Goal: Task Accomplishment & Management: Manage account settings

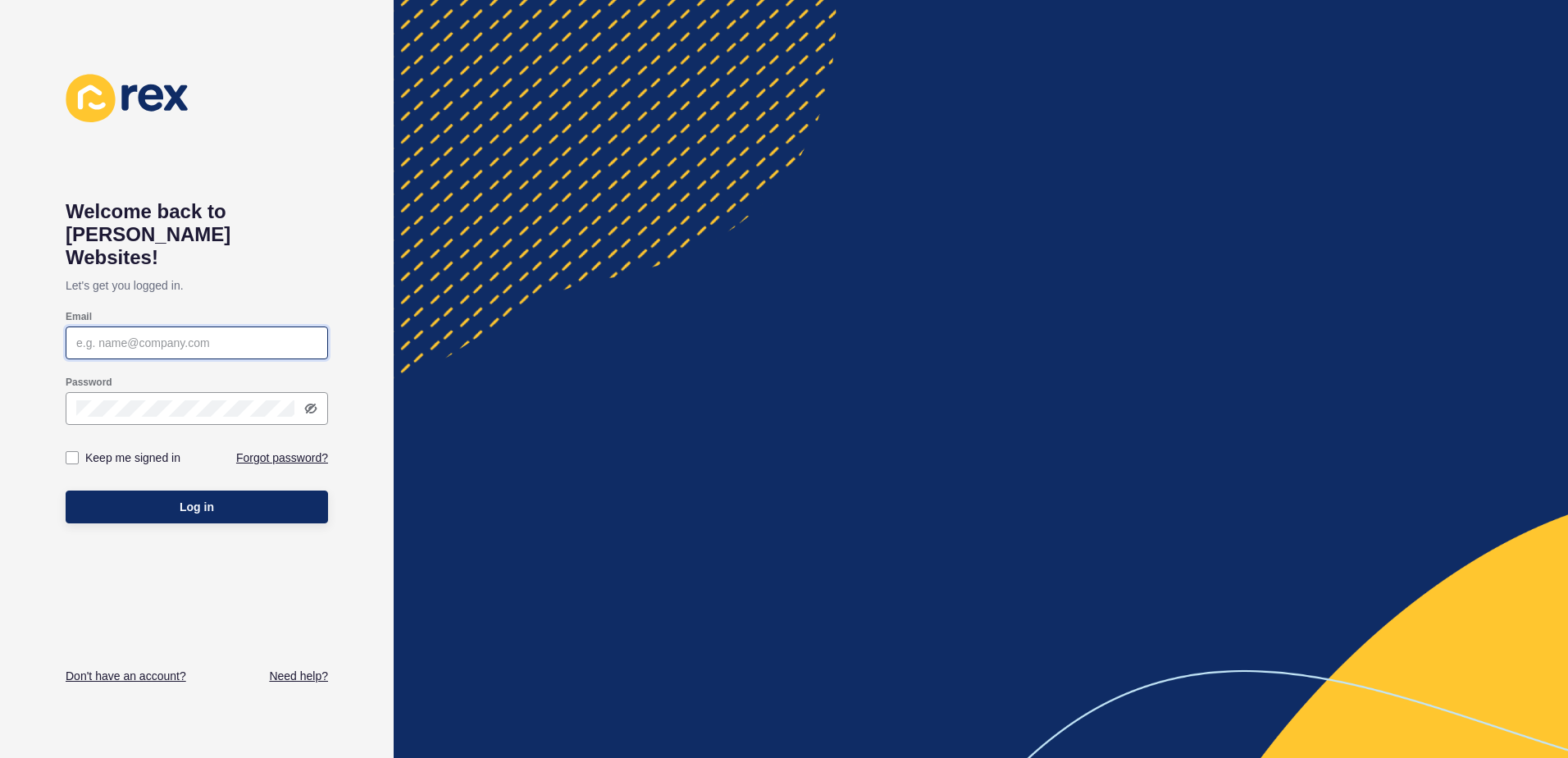
click at [172, 335] on input "Email" at bounding box center [197, 343] width 241 height 17
type input "[PERSON_NAME][EMAIL_ADDRESS][DOMAIN_NAME]"
click at [75, 451] on label at bounding box center [72, 457] width 13 height 13
click at [75, 452] on input "Keep me signed in" at bounding box center [74, 457] width 11 height 11
checkbox input "true"
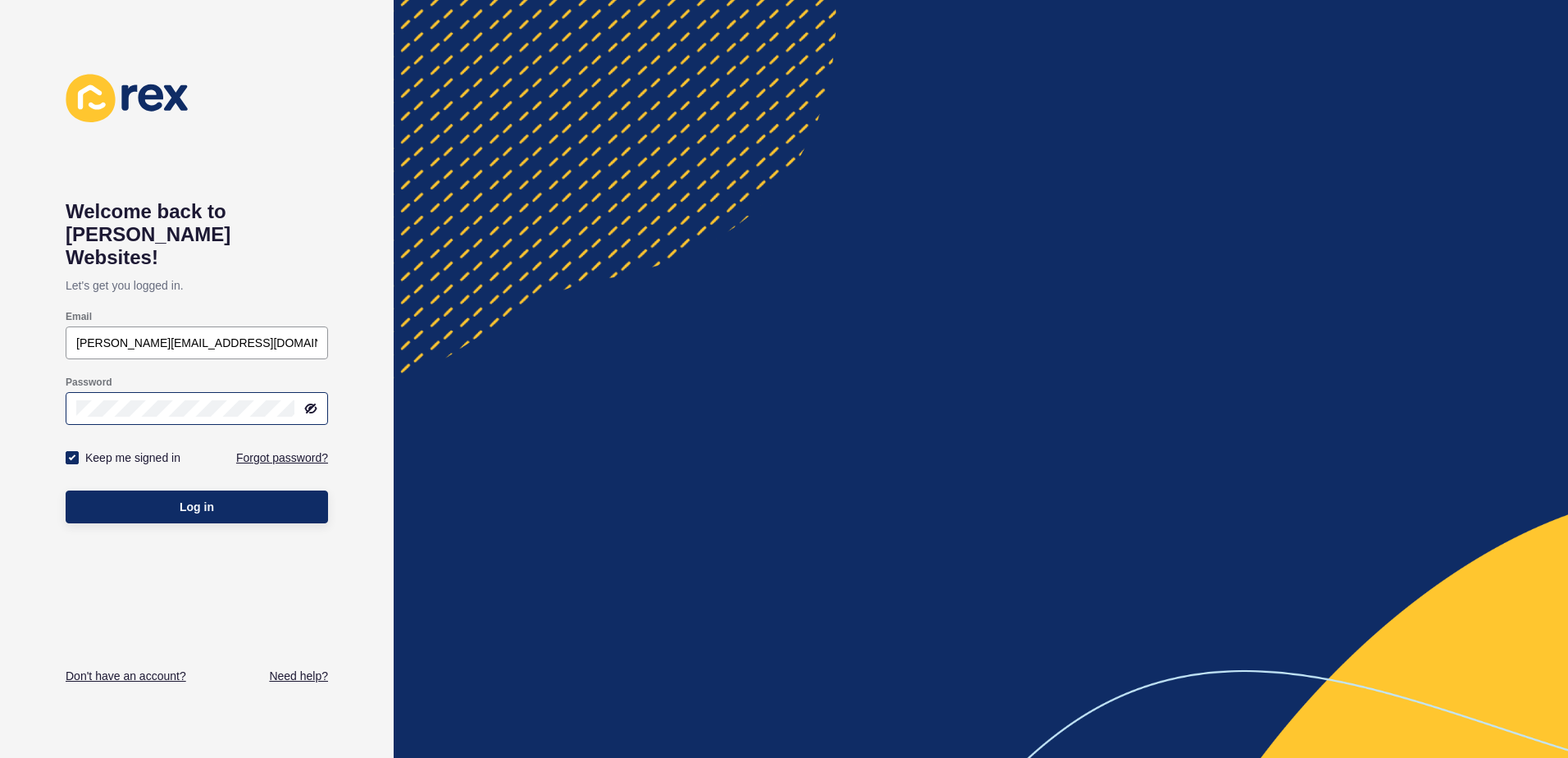
click at [314, 401] on icon at bounding box center [311, 408] width 13 height 13
click at [150, 491] on button "Log in" at bounding box center [197, 506] width 262 height 32
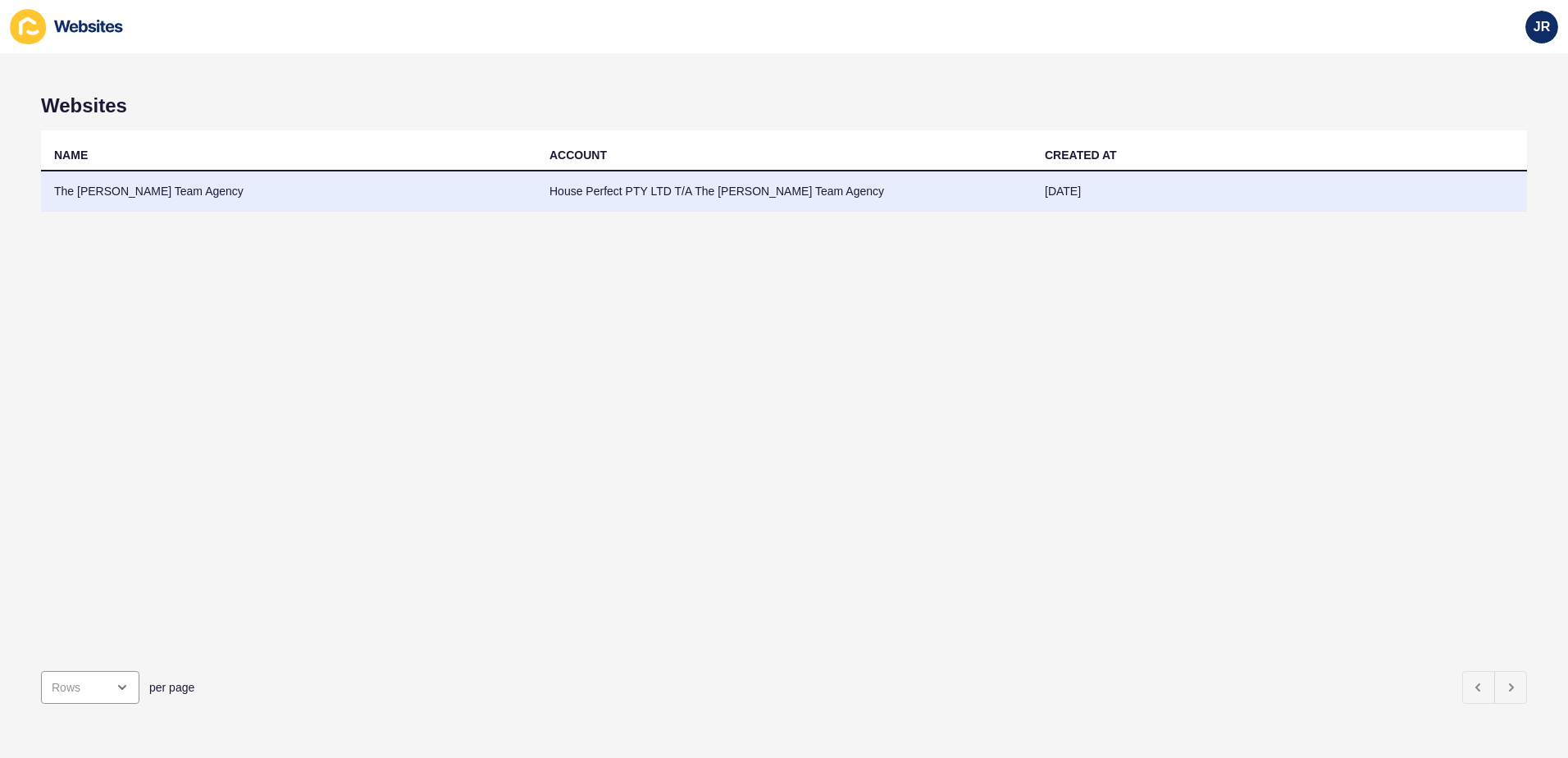
click at [598, 199] on td "House Perfect PTY LTD T/A The [PERSON_NAME] Team Agency" at bounding box center [784, 192] width 496 height 40
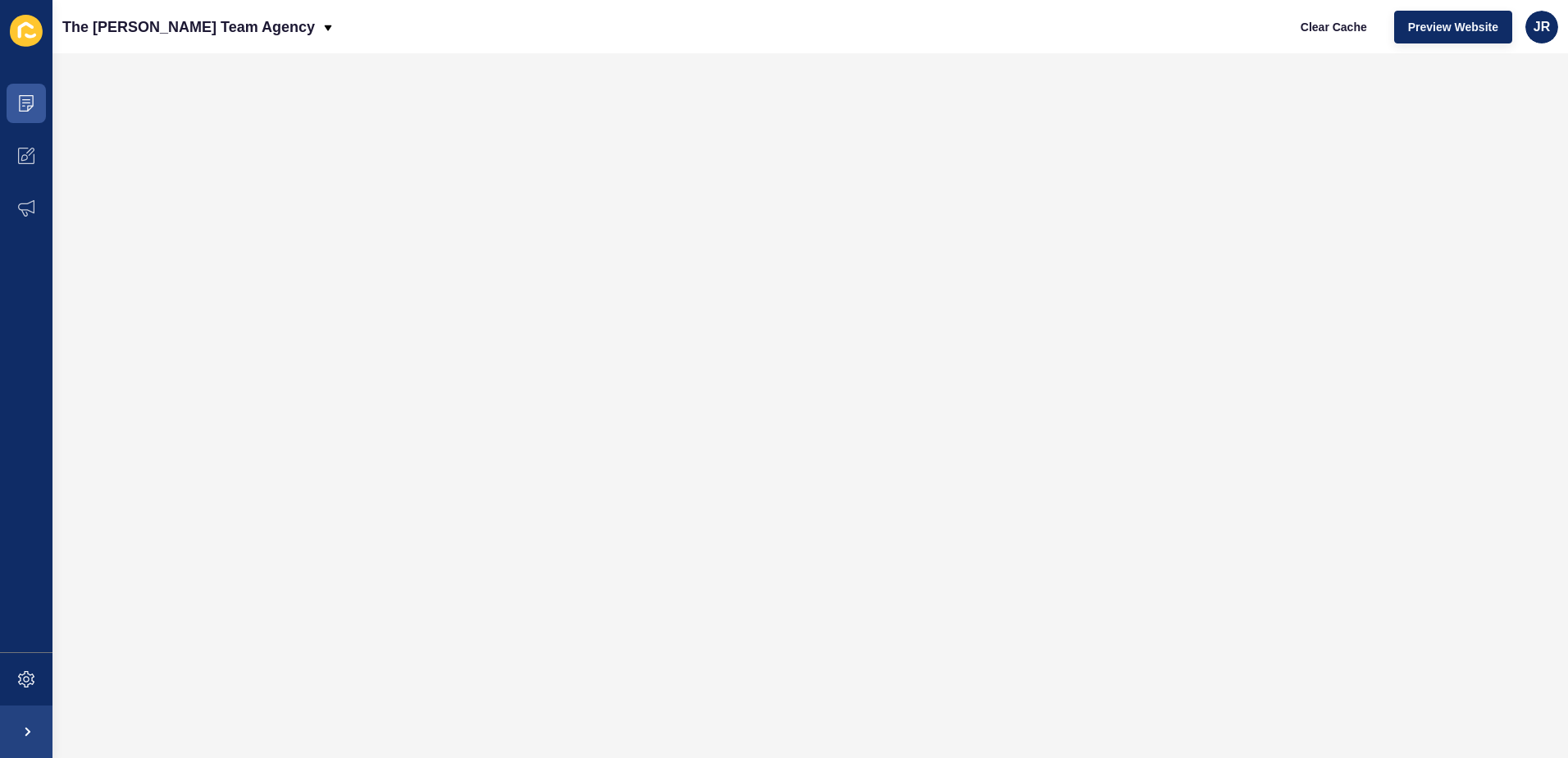
click at [30, 28] on icon at bounding box center [26, 31] width 32 height 32
click at [27, 36] on icon at bounding box center [31, 36] width 12 height 5
click at [27, 147] on span at bounding box center [26, 156] width 52 height 52
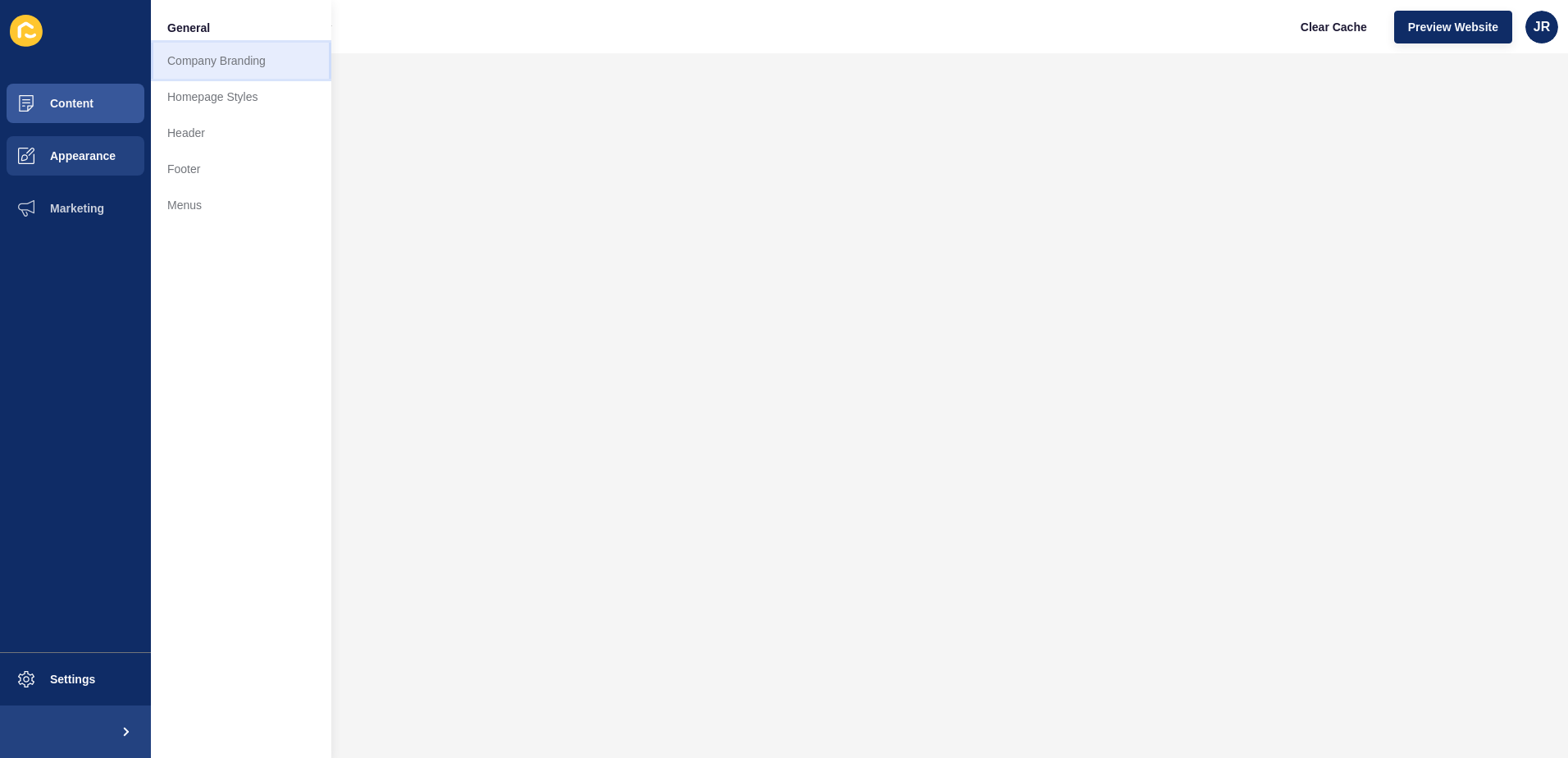
click at [212, 68] on link "Company Branding" at bounding box center [241, 60] width 181 height 36
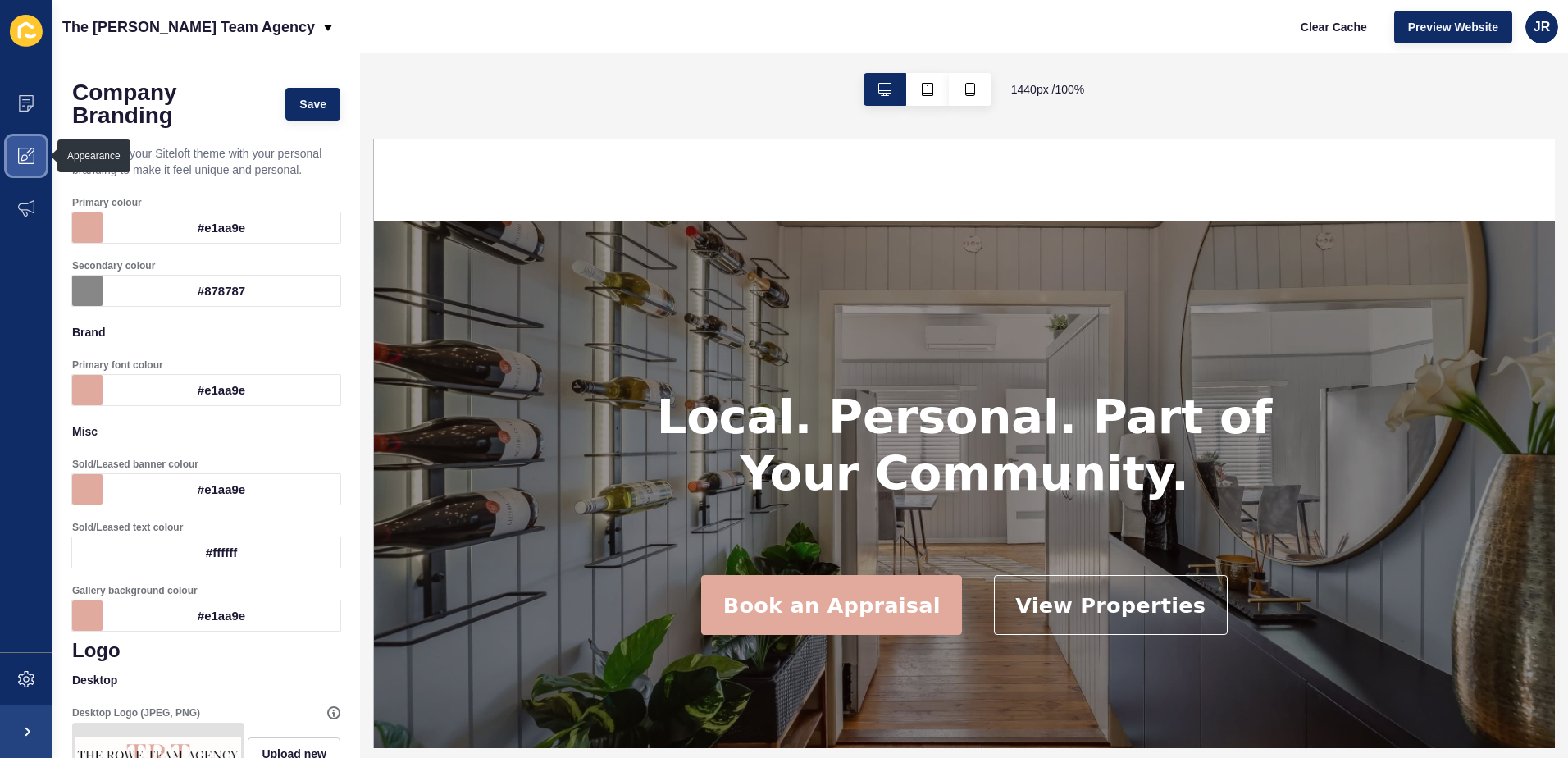
click at [22, 161] on icon at bounding box center [25, 157] width 7 height 7
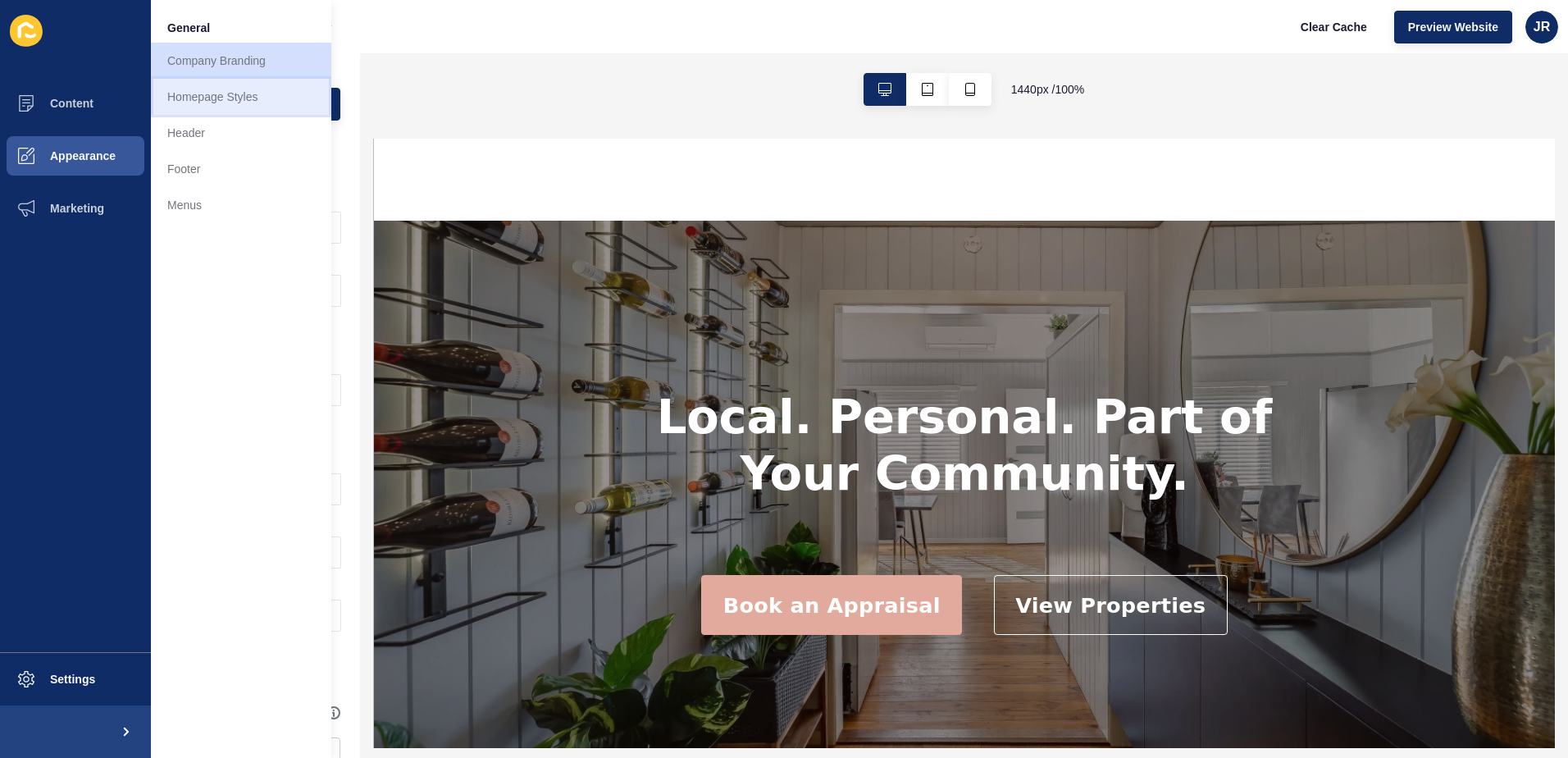
click at [188, 104] on link "Homepage Styles" at bounding box center [241, 97] width 181 height 36
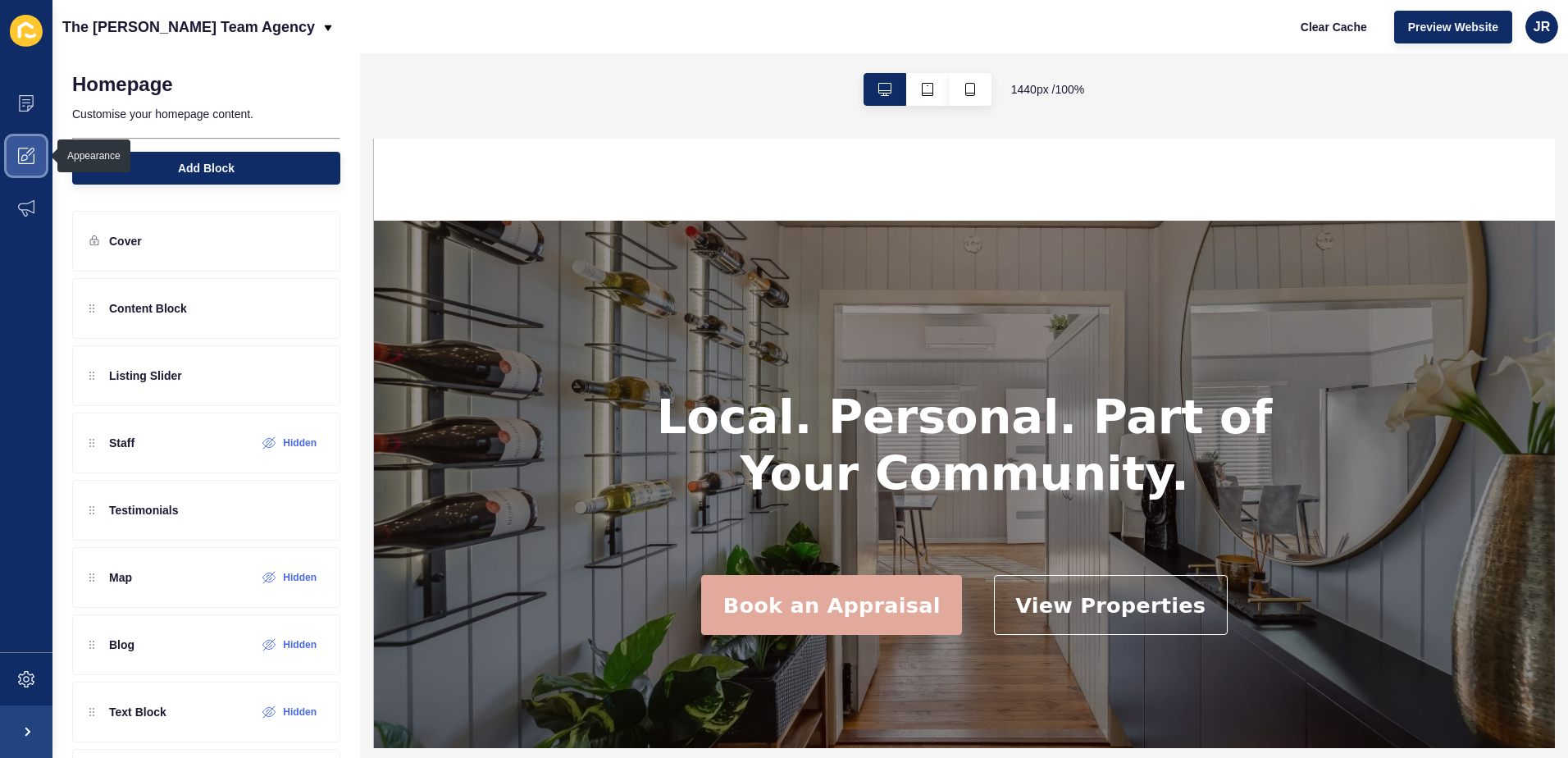
click at [34, 153] on span at bounding box center [26, 156] width 52 height 52
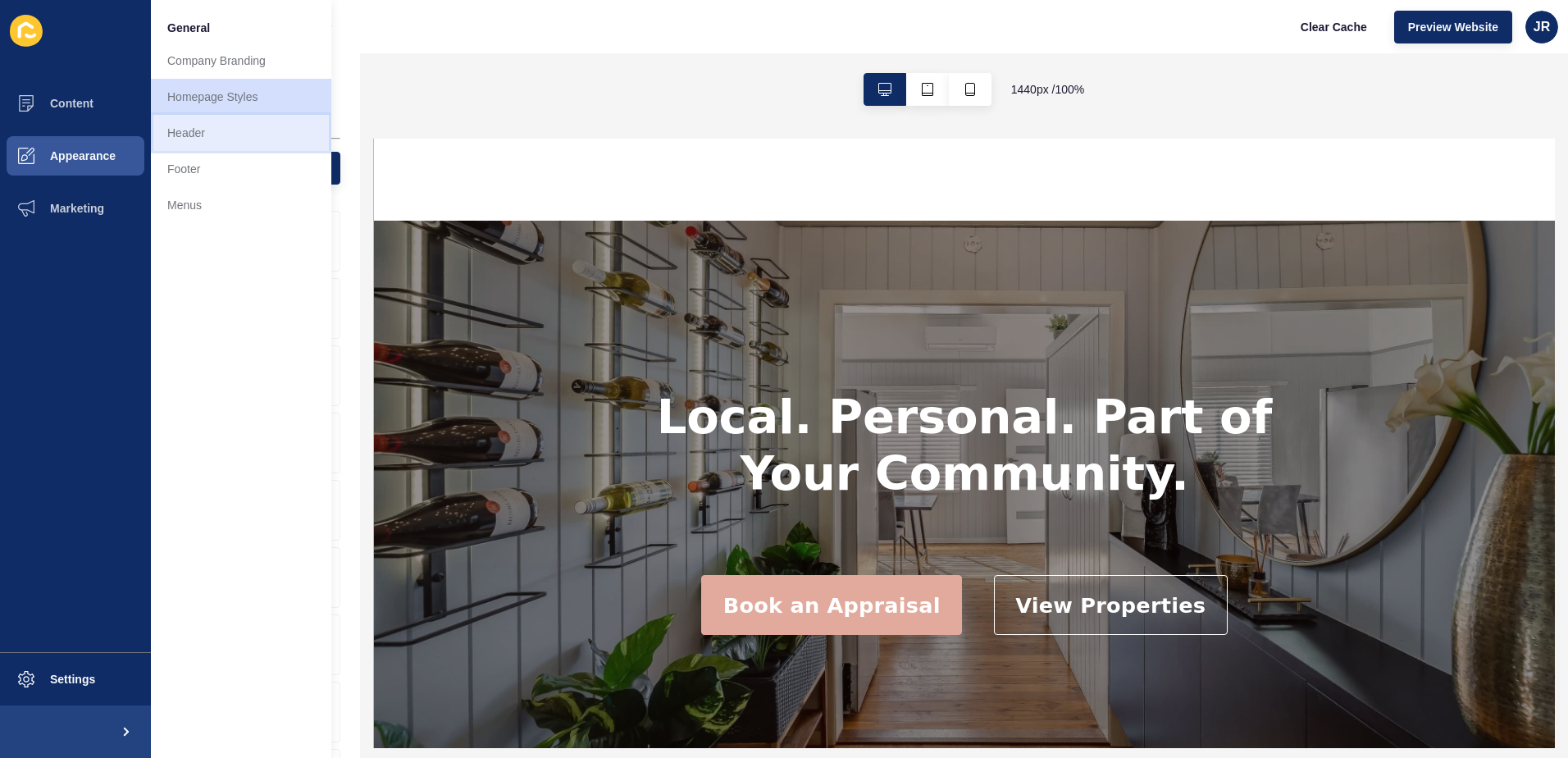
click at [205, 140] on link "Header" at bounding box center [241, 132] width 181 height 36
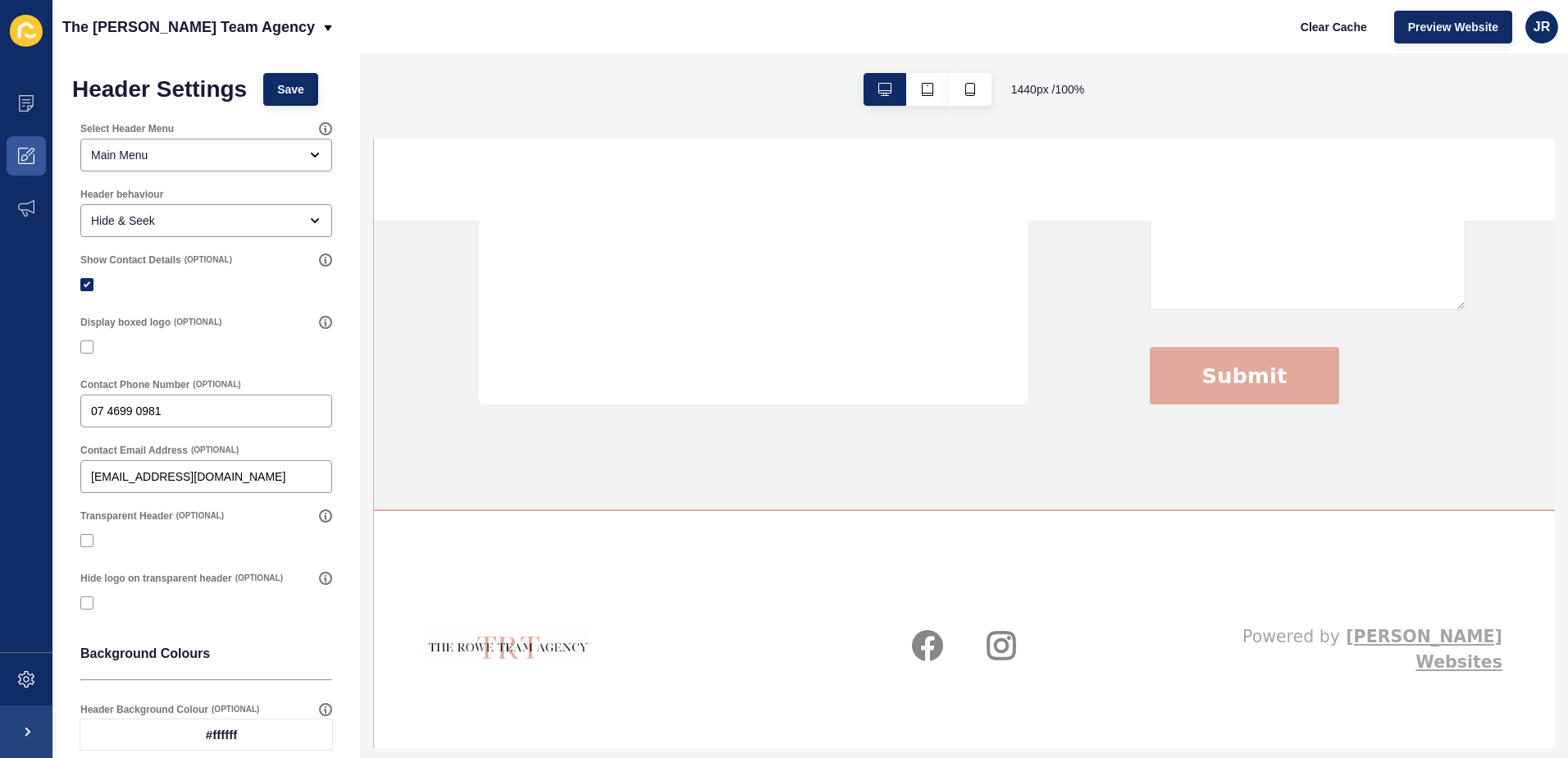
scroll to position [4068, 0]
